Goal: Information Seeking & Learning: Learn about a topic

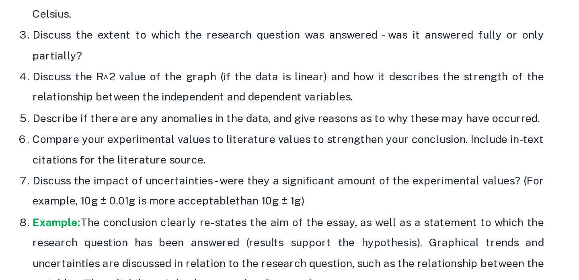
scroll to position [2115, 0]
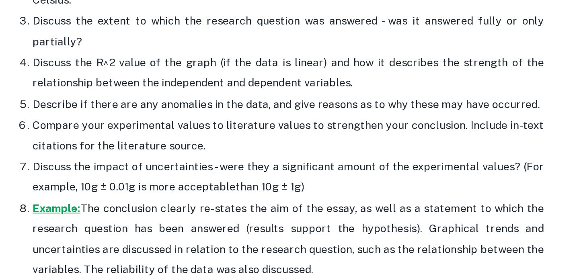
click at [80, 234] on strong "Example:" at bounding box center [94, 238] width 29 height 8
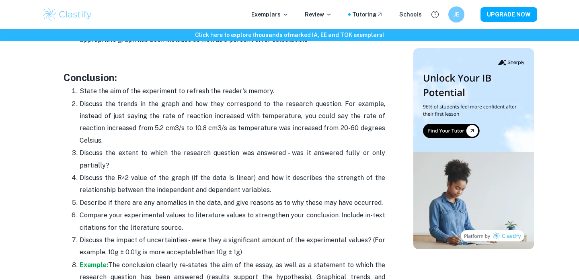
scroll to position [2034, 0]
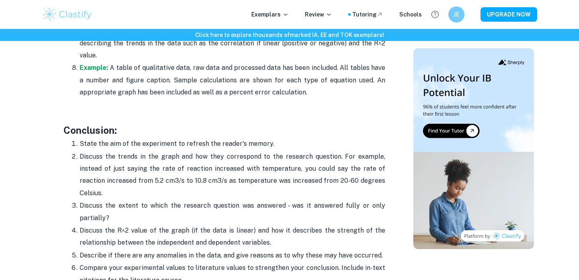
drag, startPoint x: 252, startPoint y: 206, endPoint x: 63, endPoint y: 118, distance: 208.0
copy div "Loremipsum: Dolor sit ame co adi elitseddoe te incidid utl etdolo'm aliqua. Eni…"
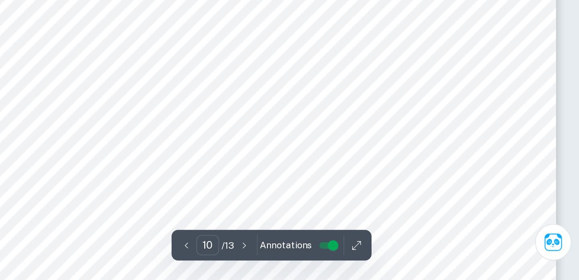
scroll to position [4221, 0]
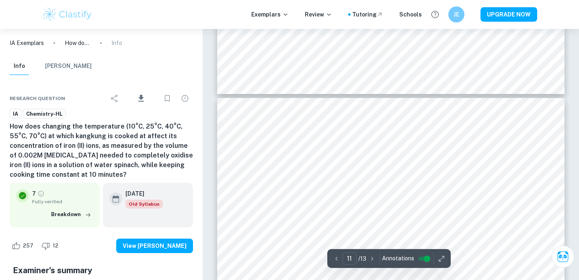
type input "10"
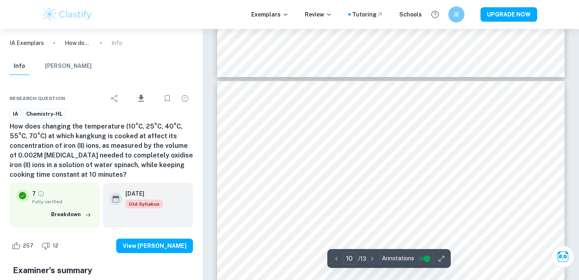
scroll to position [4218, 0]
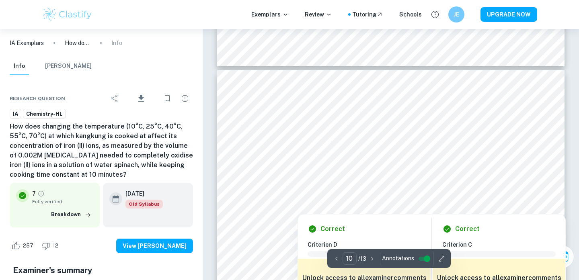
click at [440, 260] on icon "button" at bounding box center [441, 258] width 5 height 5
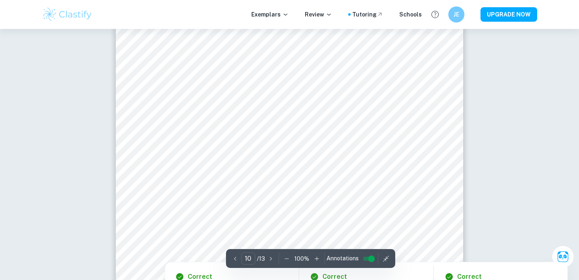
click at [284, 260] on icon "button" at bounding box center [287, 259] width 8 height 8
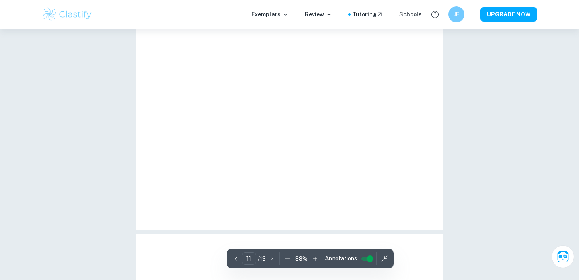
click at [284, 260] on div "11 ​ / 13 88 % Annotations" at bounding box center [310, 258] width 167 height 19
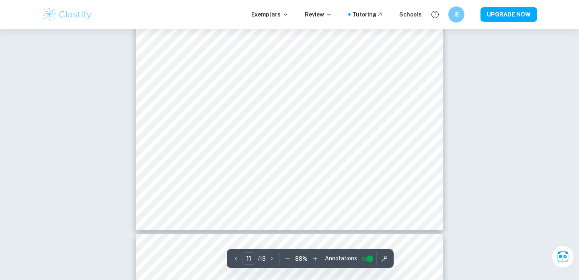
click at [284, 260] on icon "button" at bounding box center [288, 259] width 8 height 8
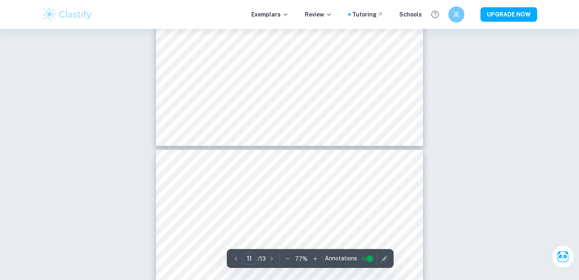
type input "10"
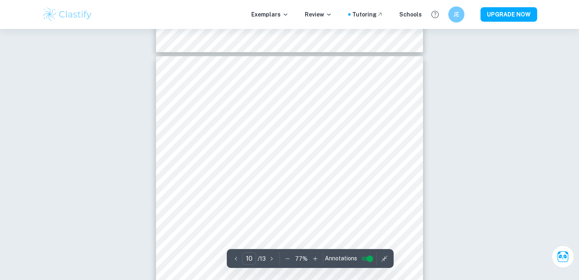
scroll to position [3124, 0]
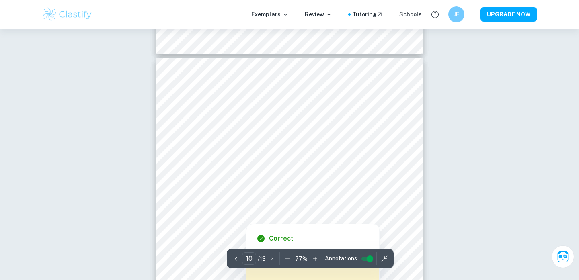
click at [286, 261] on icon "button" at bounding box center [288, 259] width 8 height 8
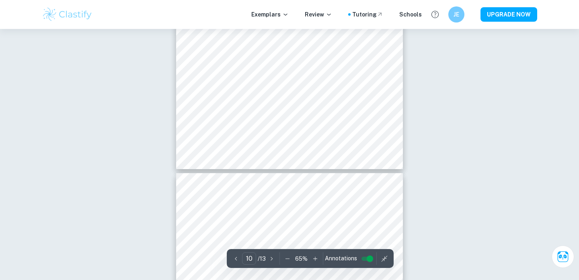
type input "11"
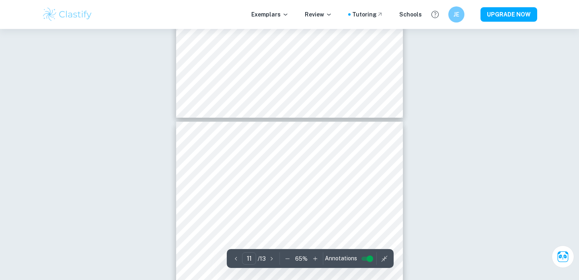
scroll to position [2883, 0]
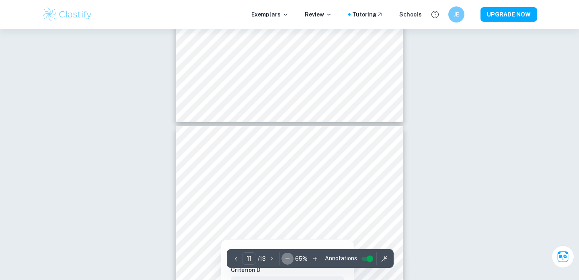
click at [285, 261] on icon "button" at bounding box center [288, 259] width 8 height 8
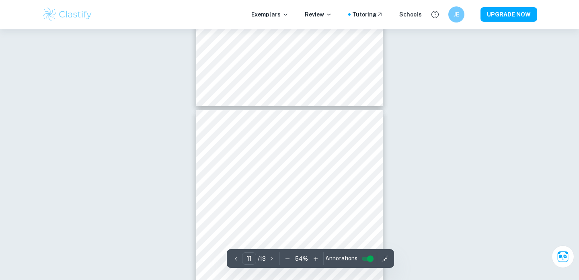
type input "10"
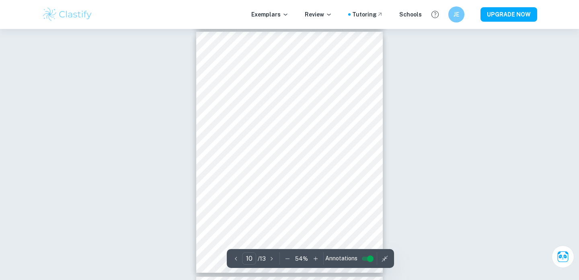
scroll to position [2217, 0]
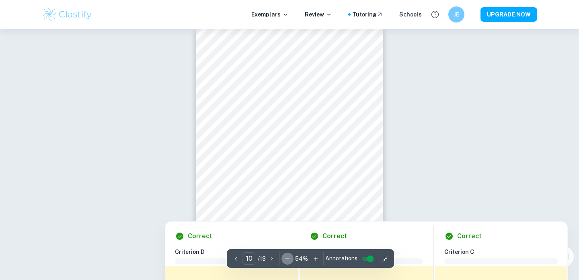
click at [284, 259] on icon "button" at bounding box center [288, 259] width 8 height 8
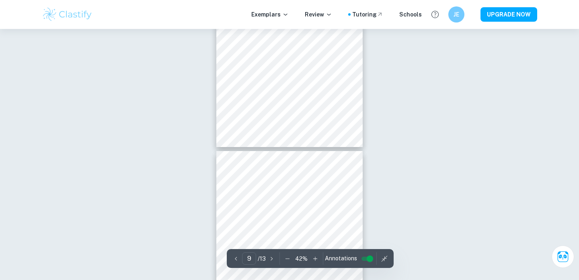
type input "10"
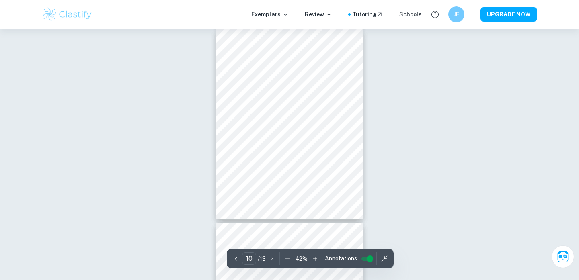
scroll to position [1770, 0]
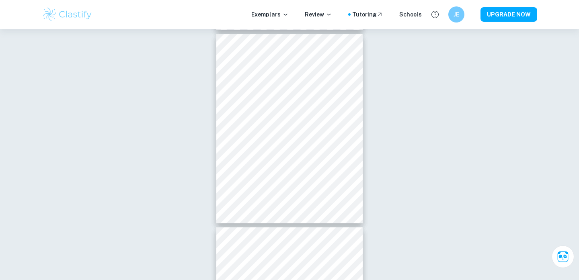
drag, startPoint x: 542, startPoint y: 252, endPoint x: 29, endPoint y: 119, distance: 529.6
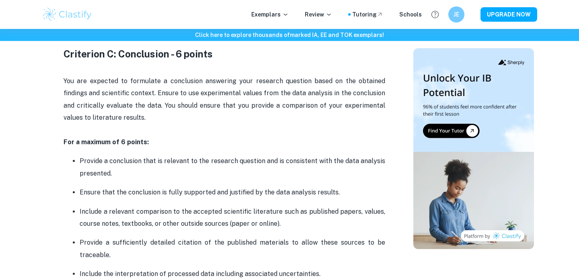
scroll to position [1278, 0]
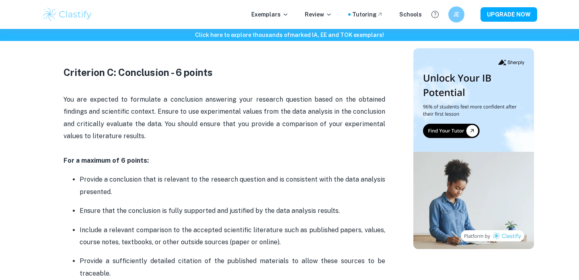
drag, startPoint x: 320, startPoint y: 191, endPoint x: 64, endPoint y: 68, distance: 284.2
click at [64, 68] on div "Chemistry IA Criteria and Checklist Is your Chemistry IA deadline coming up? Ar…" at bounding box center [225, 89] width 322 height 2011
copy div "Criterion C: Conclusion - 6 points You are expected to formulate a conclusion a…"
